Goal: Information Seeking & Learning: Learn about a topic

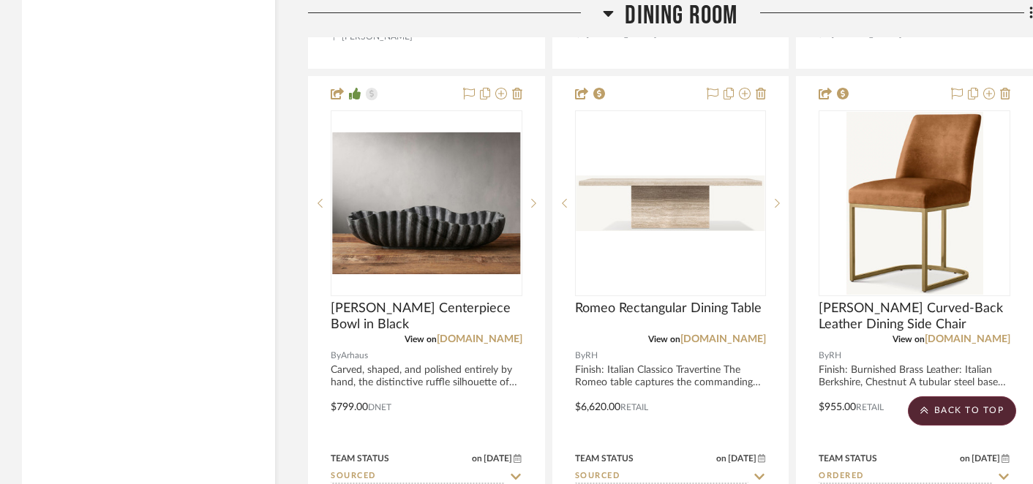
scroll to position [15556, 0]
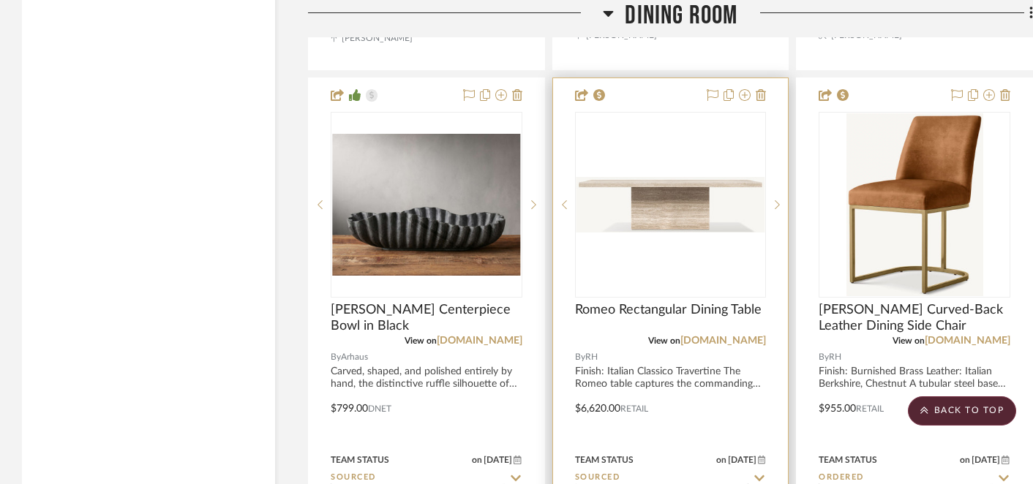
click at [690, 177] on img "0" at bounding box center [671, 205] width 189 height 56
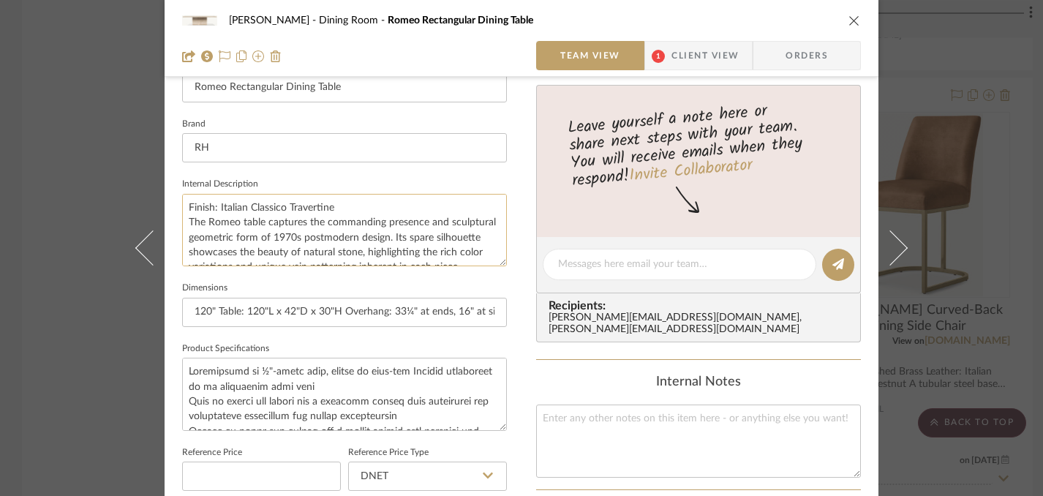
scroll to position [429, 0]
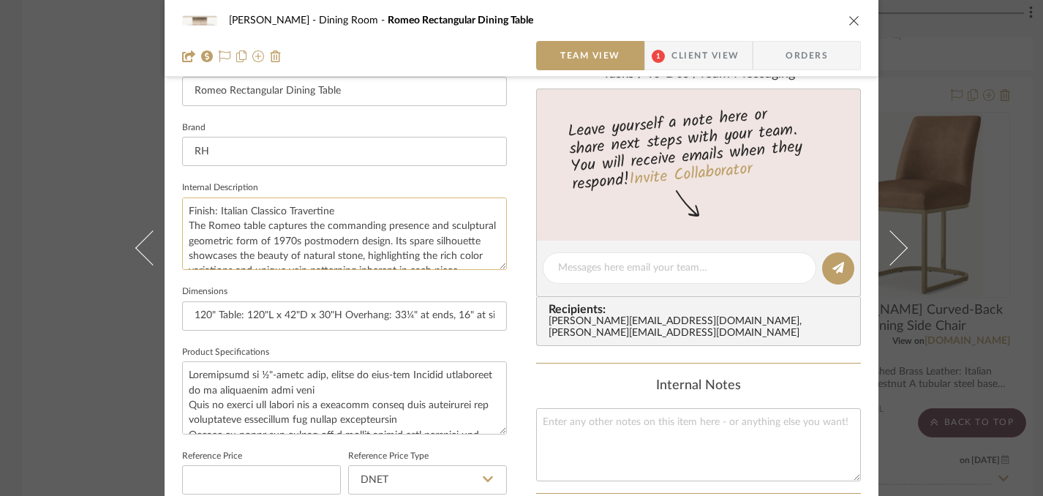
click at [183, 211] on textarea "Finish: Italian Classico Travertine The Romeo table captures the commanding pre…" at bounding box center [344, 234] width 325 height 72
drag, startPoint x: 183, startPoint y: 211, endPoint x: 361, endPoint y: 205, distance: 177.9
click at [361, 205] on textarea "Finish: Italian Classico Travertine The Romeo table captures the commanding pre…" at bounding box center [344, 234] width 325 height 72
click at [369, 215] on textarea "Finish: Italian Classico Travertine The Romeo table captures the commanding pre…" at bounding box center [344, 234] width 325 height 72
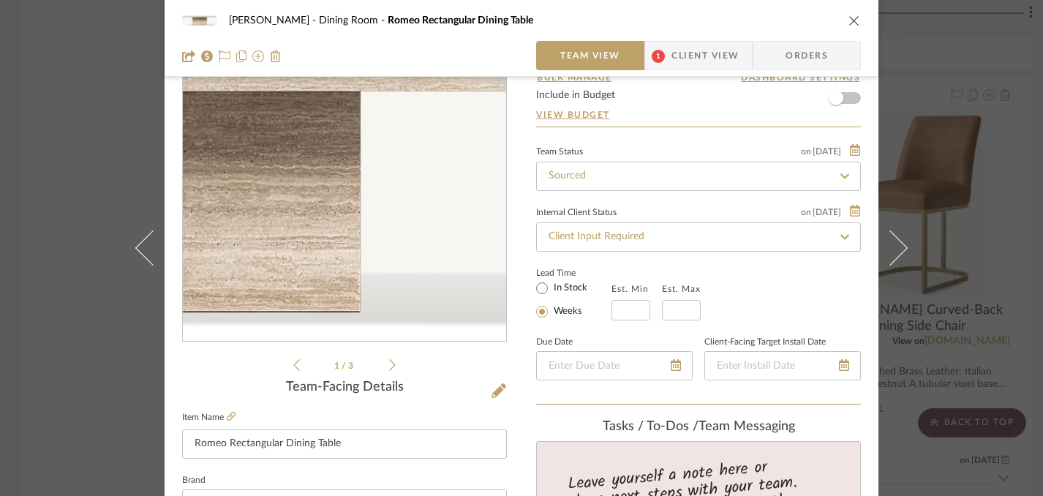
scroll to position [67, 0]
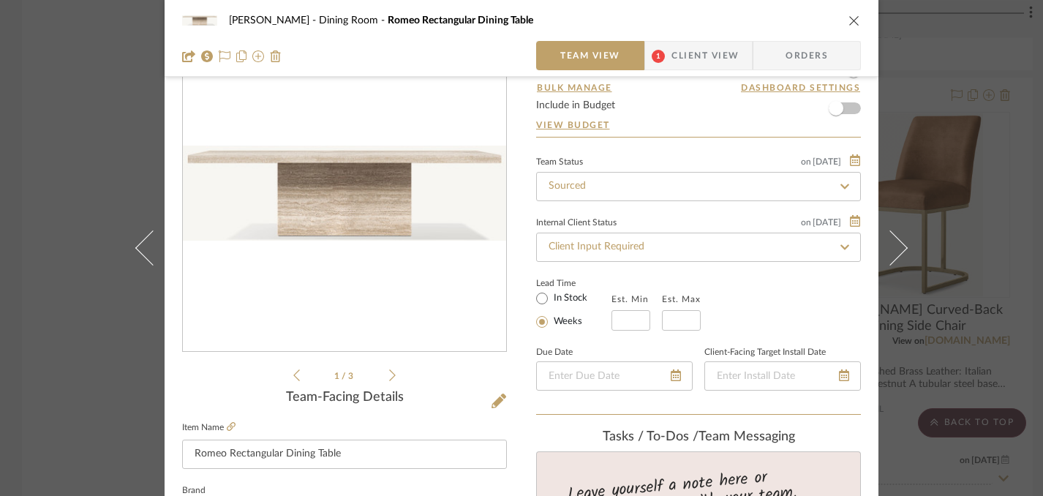
click at [850, 17] on icon "close" at bounding box center [855, 21] width 12 height 12
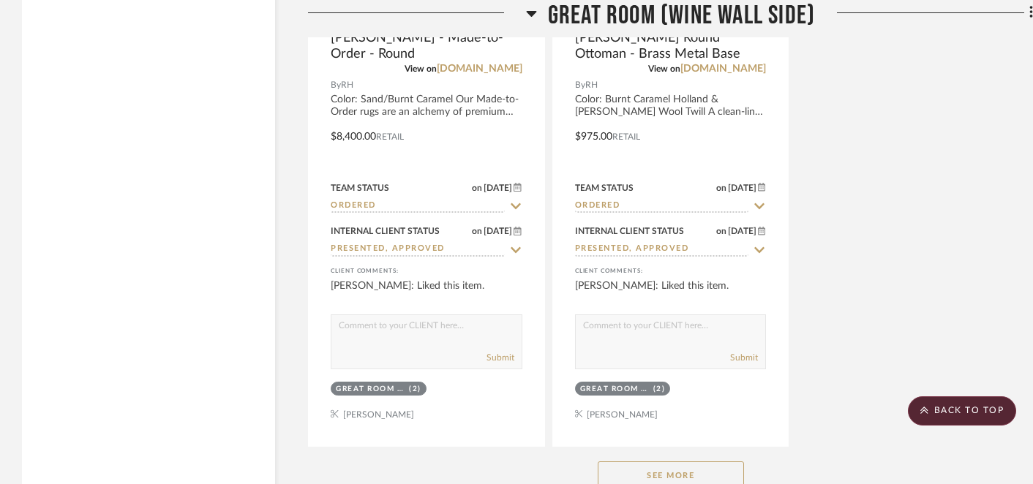
scroll to position [4043, 0]
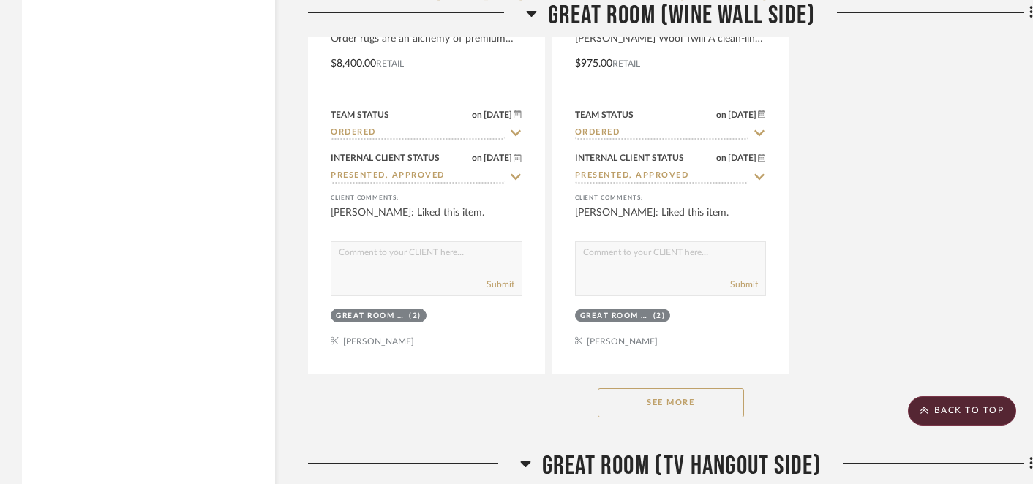
click at [667, 395] on button "See More" at bounding box center [671, 403] width 146 height 29
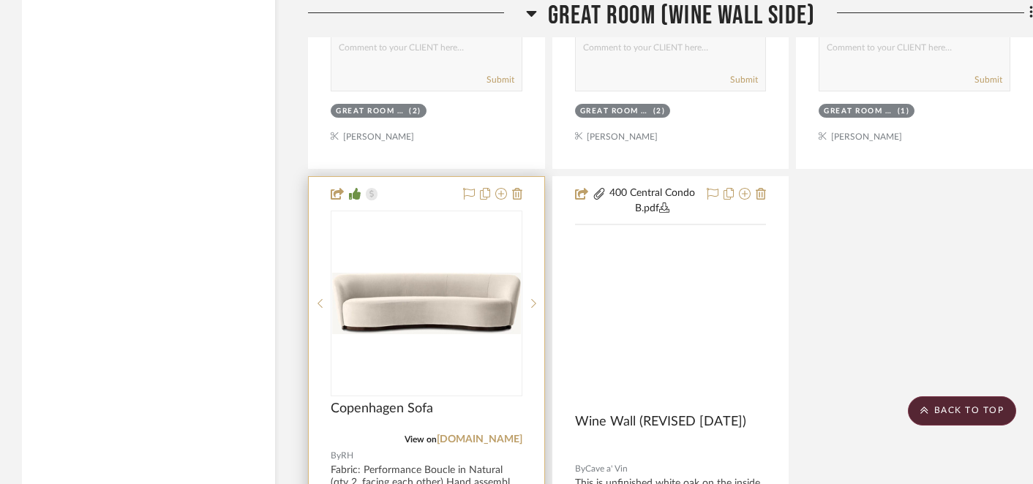
scroll to position [4265, 0]
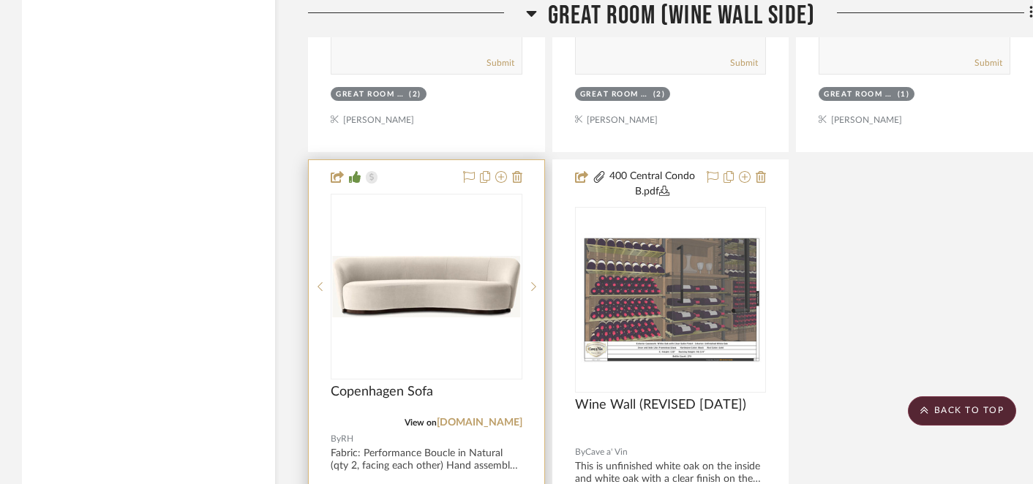
click at [454, 292] on img "0" at bounding box center [426, 286] width 189 height 61
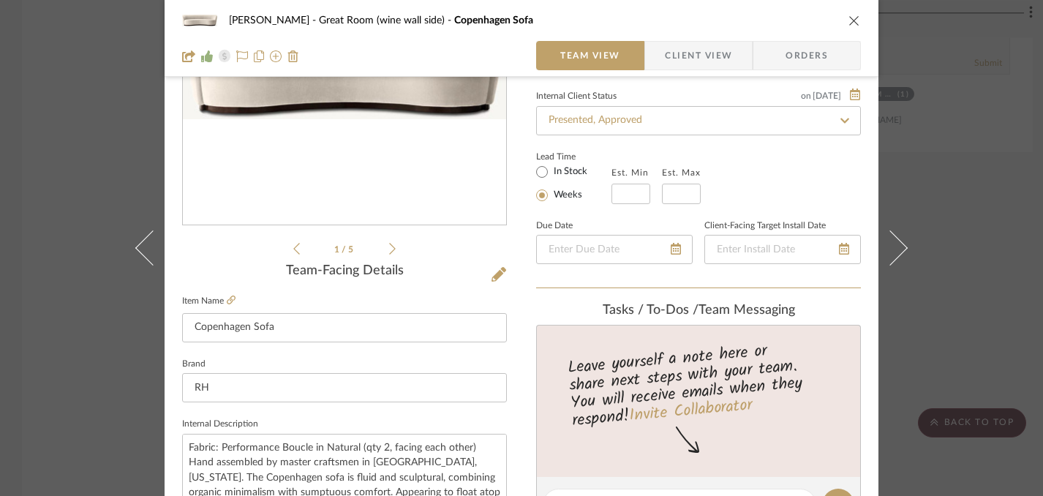
scroll to position [251, 0]
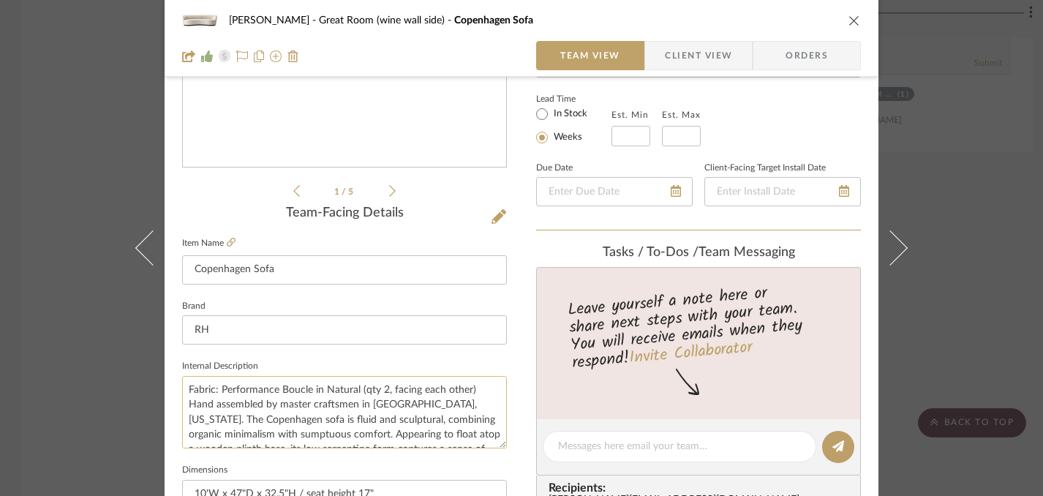
click at [219, 391] on textarea "Fabric: Performance Boucle in Natural (qty 2, facing each other) Hand assembled…" at bounding box center [344, 412] width 325 height 72
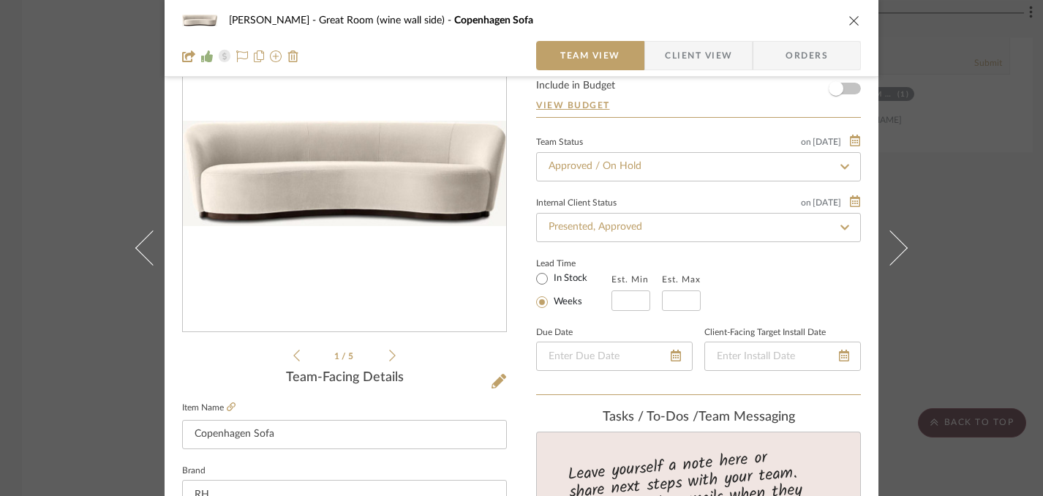
scroll to position [88, 0]
click at [227, 405] on icon at bounding box center [231, 405] width 9 height 9
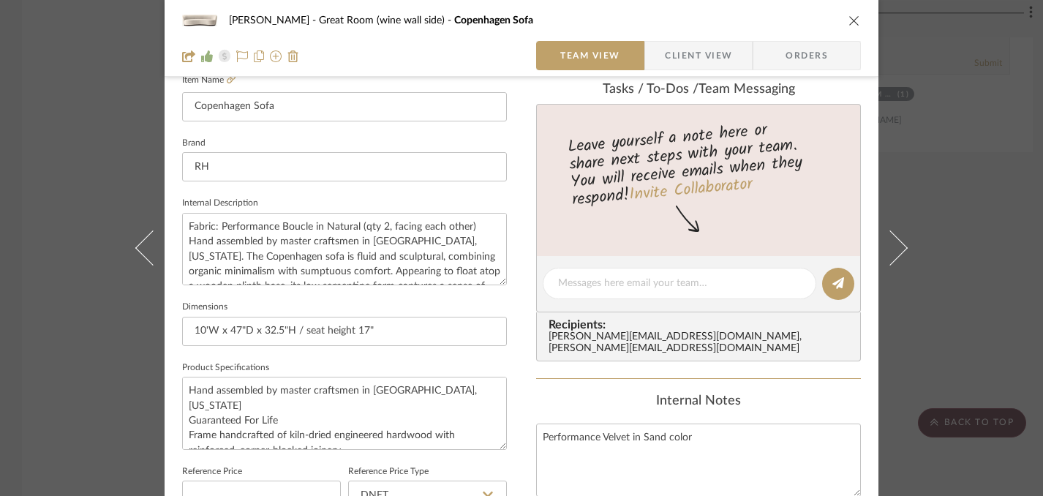
scroll to position [419, 0]
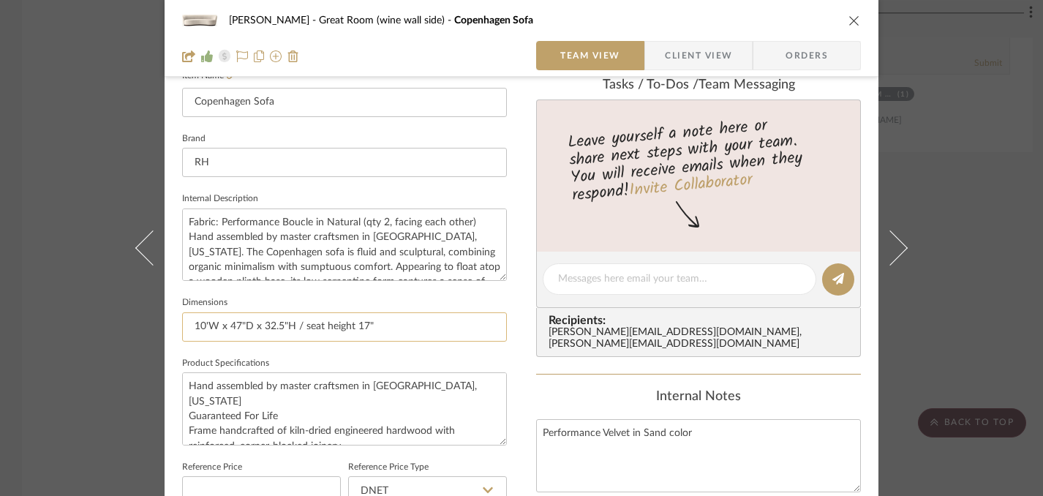
drag, startPoint x: 191, startPoint y: 326, endPoint x: 213, endPoint y: 322, distance: 22.4
click at [213, 322] on input "10'W x 47"D x 32.5"H / seat height 17"" at bounding box center [344, 326] width 325 height 29
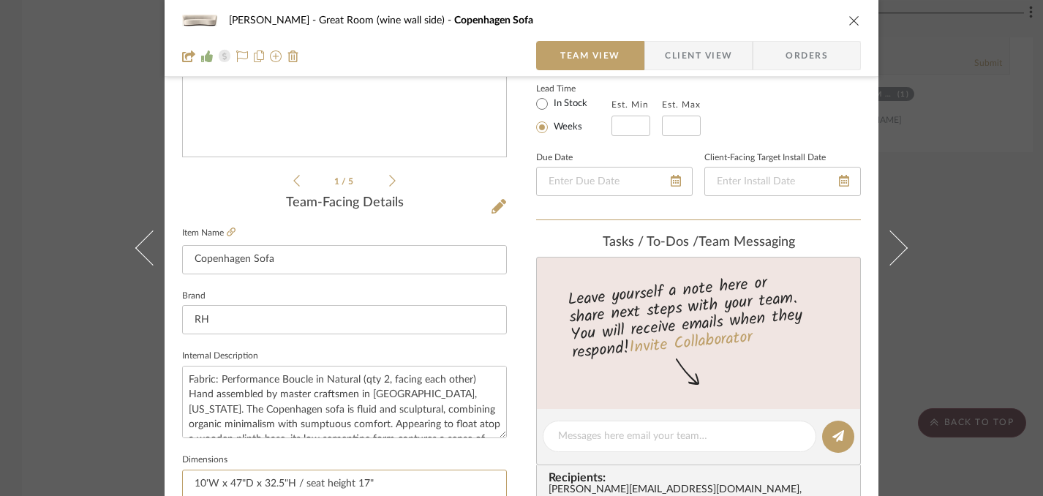
scroll to position [262, 0]
click at [216, 377] on textarea "Fabric: Performance Boucle in Natural (qty 2, facing each other) Hand assembled…" at bounding box center [344, 401] width 325 height 72
drag, startPoint x: 216, startPoint y: 377, endPoint x: 353, endPoint y: 381, distance: 136.9
click at [353, 381] on textarea "Fabric: Performance Boucle in Natural (qty 2, facing each other) Hand assembled…" at bounding box center [344, 401] width 325 height 72
